Goal: Use online tool/utility: Use online tool/utility

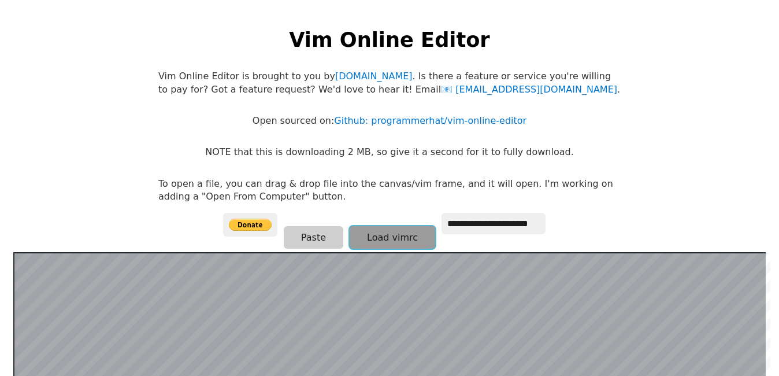
click at [366, 239] on button "Load vimrc" at bounding box center [393, 237] width 86 height 23
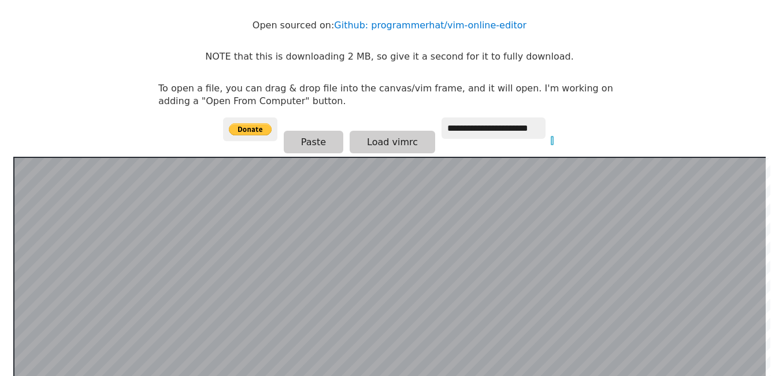
scroll to position [116, 0]
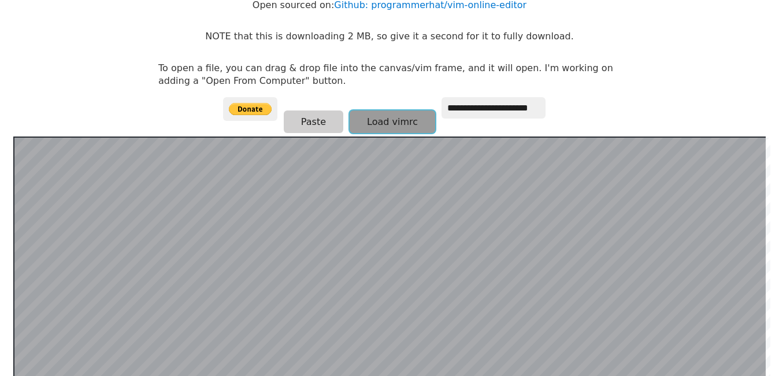
click at [366, 127] on button "Load vimrc" at bounding box center [393, 121] width 86 height 23
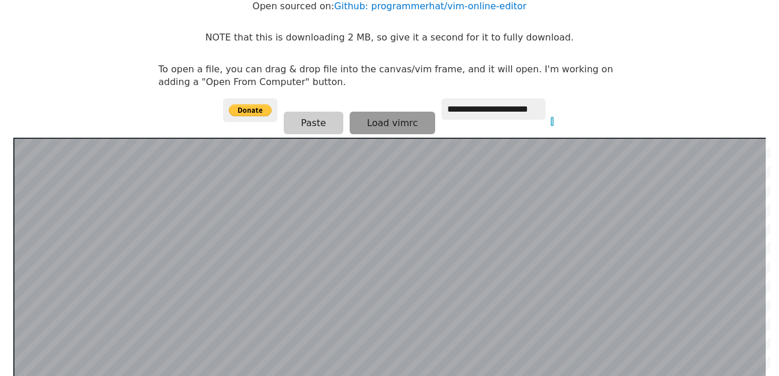
scroll to position [109, 0]
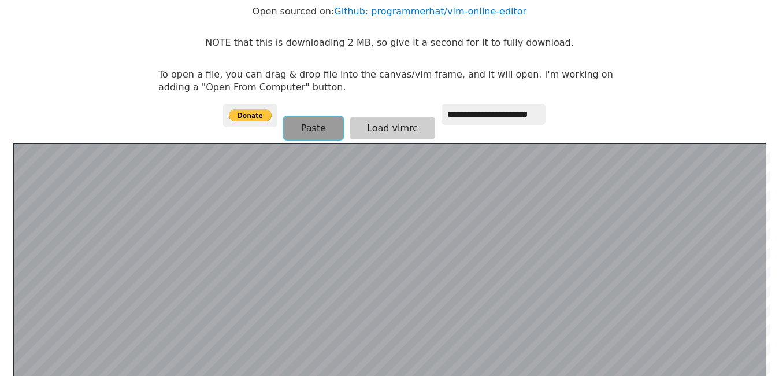
click at [298, 124] on button "Paste" at bounding box center [314, 128] width 60 height 23
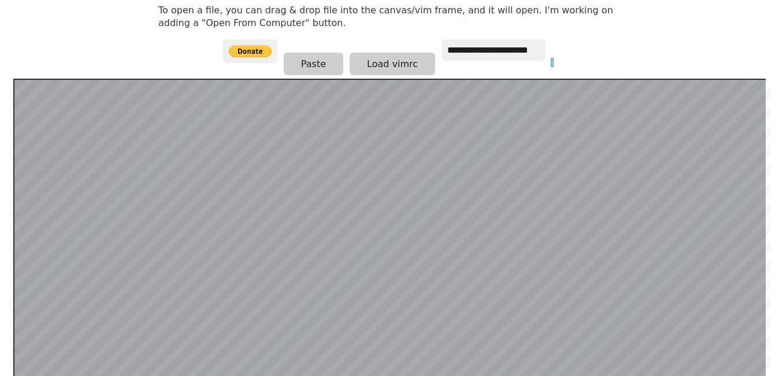
scroll to position [167, 0]
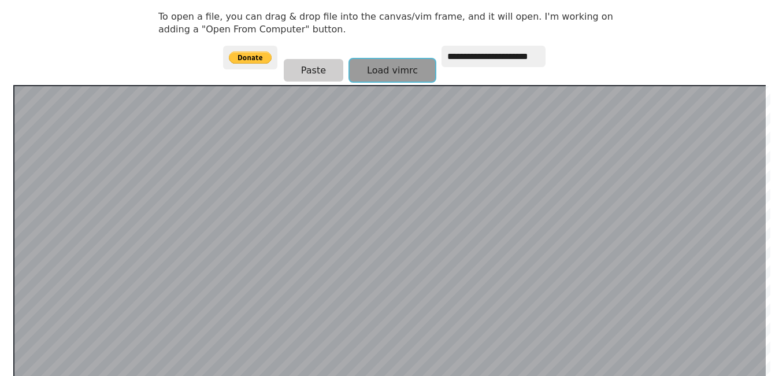
click at [377, 70] on button "Load vimrc" at bounding box center [393, 70] width 86 height 23
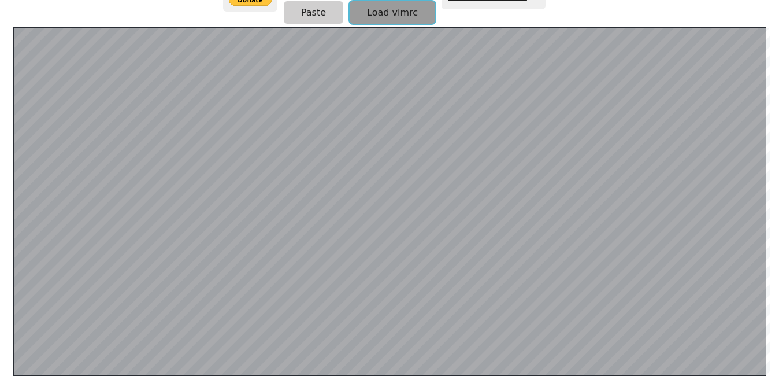
click at [371, 16] on button "Load vimrc" at bounding box center [393, 12] width 86 height 23
click at [350, 10] on button "Load vimrc" at bounding box center [393, 12] width 86 height 23
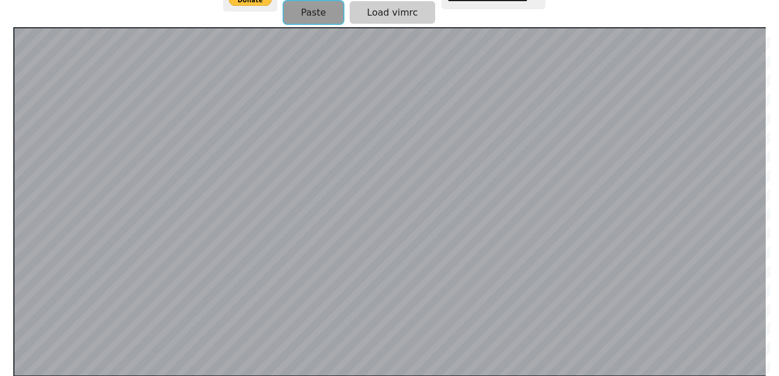
click at [330, 10] on button "Paste" at bounding box center [314, 12] width 60 height 23
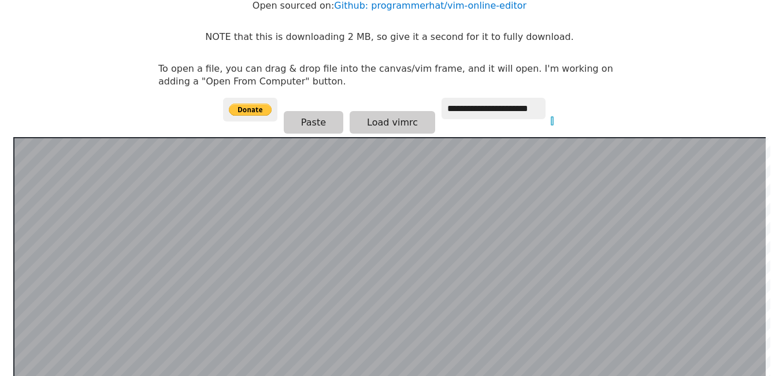
scroll to position [110, 0]
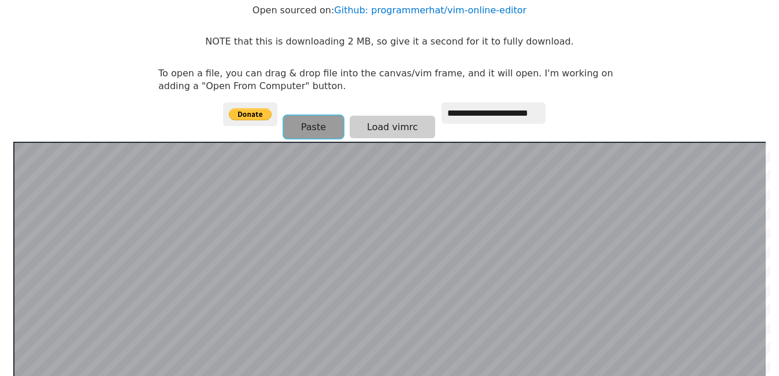
click at [320, 120] on button "Paste" at bounding box center [314, 127] width 60 height 23
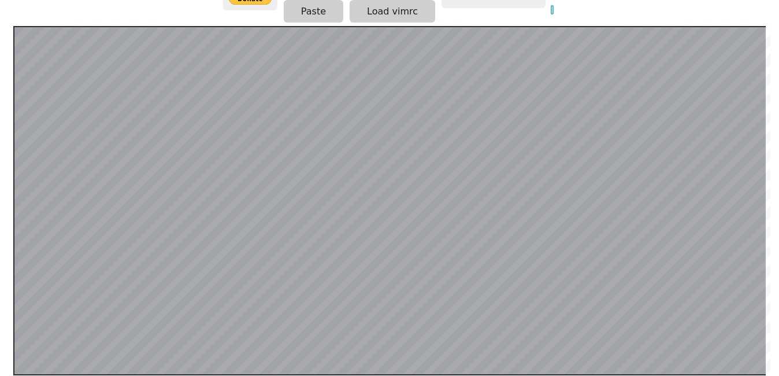
scroll to position [225, 0]
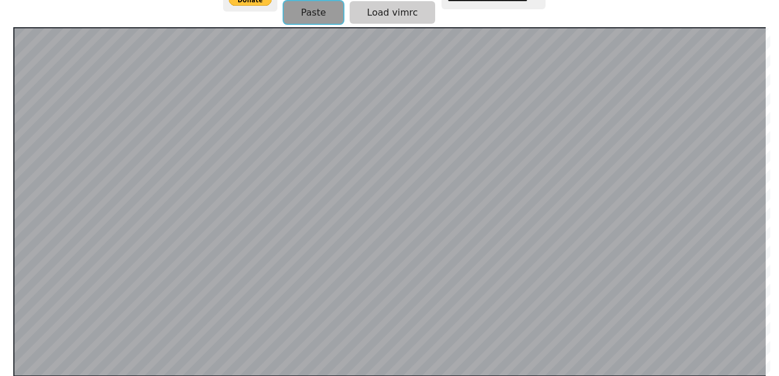
click at [311, 2] on button "Paste" at bounding box center [314, 12] width 60 height 23
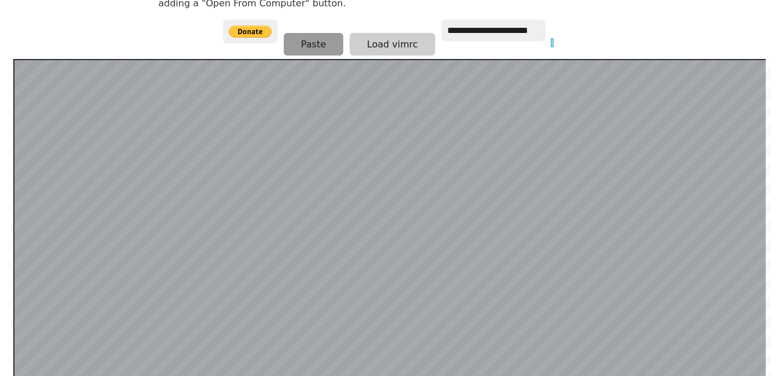
scroll to position [168, 0]
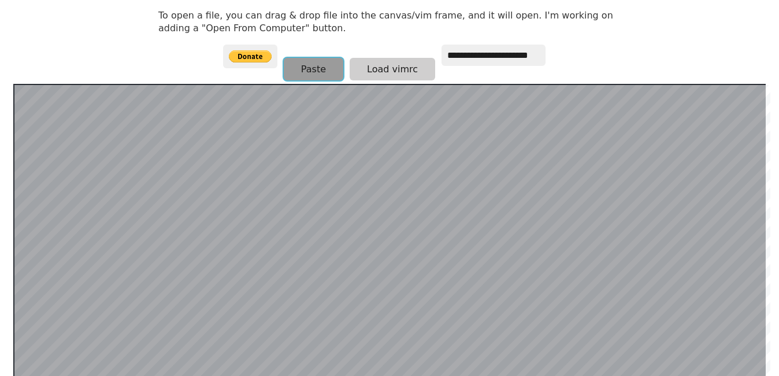
click at [322, 71] on button "Paste" at bounding box center [314, 69] width 60 height 23
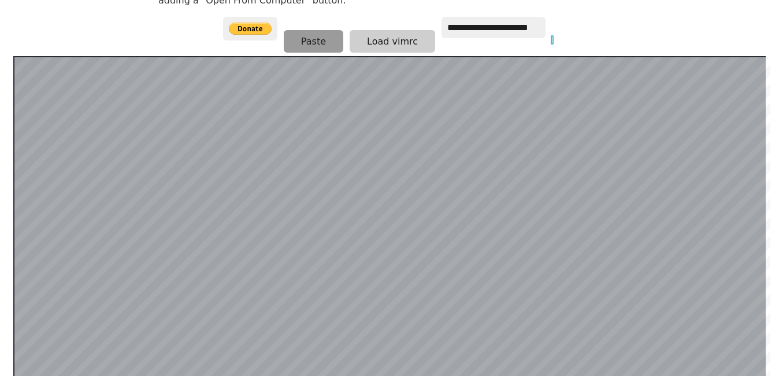
scroll to position [51, 0]
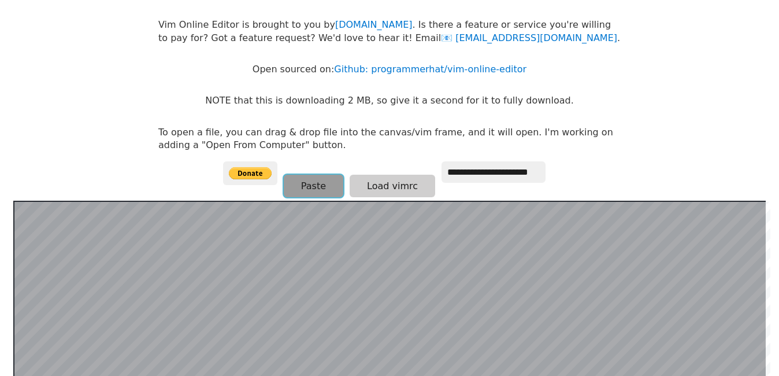
click at [315, 186] on button "Paste" at bounding box center [314, 185] width 60 height 23
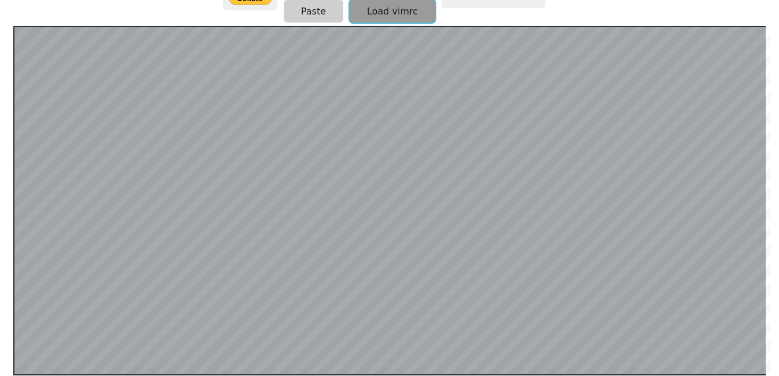
click at [392, 10] on button "Load vimrc" at bounding box center [393, 11] width 86 height 23
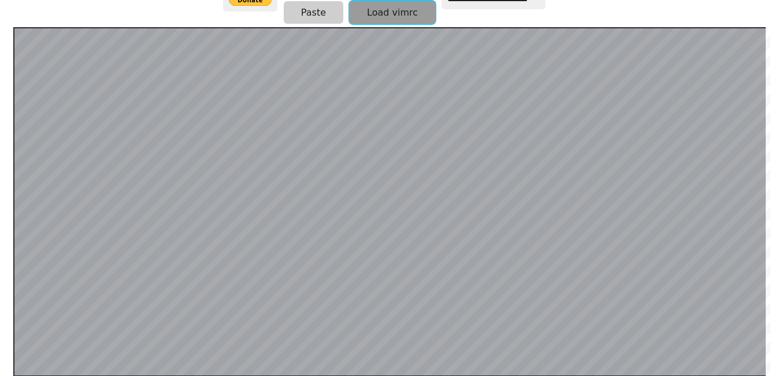
click at [410, 19] on button "Load vimrc" at bounding box center [393, 12] width 86 height 23
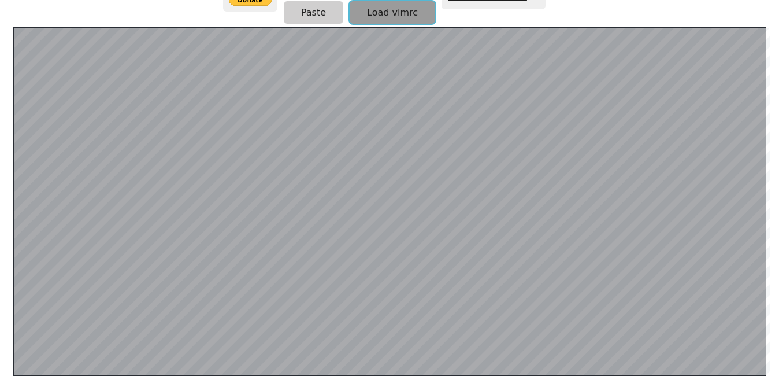
click at [410, 19] on button "Load vimrc" at bounding box center [393, 12] width 86 height 23
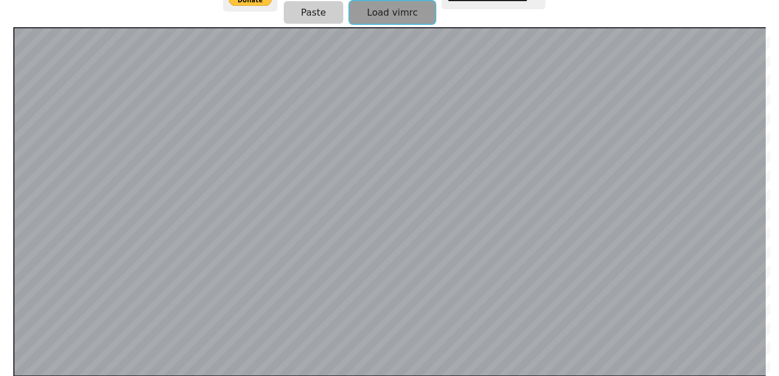
click at [410, 19] on button "Load vimrc" at bounding box center [393, 12] width 86 height 23
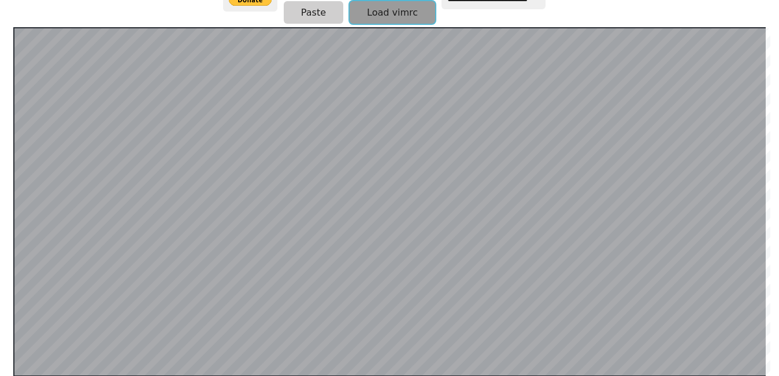
click at [410, 19] on button "Load vimrc" at bounding box center [393, 12] width 86 height 23
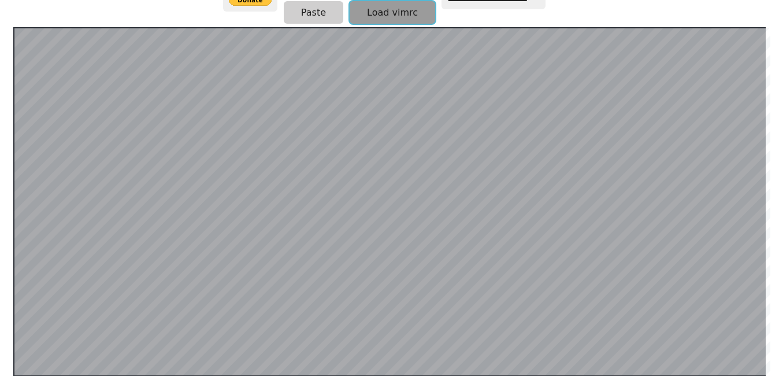
click at [410, 19] on button "Load vimrc" at bounding box center [393, 12] width 86 height 23
